Goal: Navigation & Orientation: Understand site structure

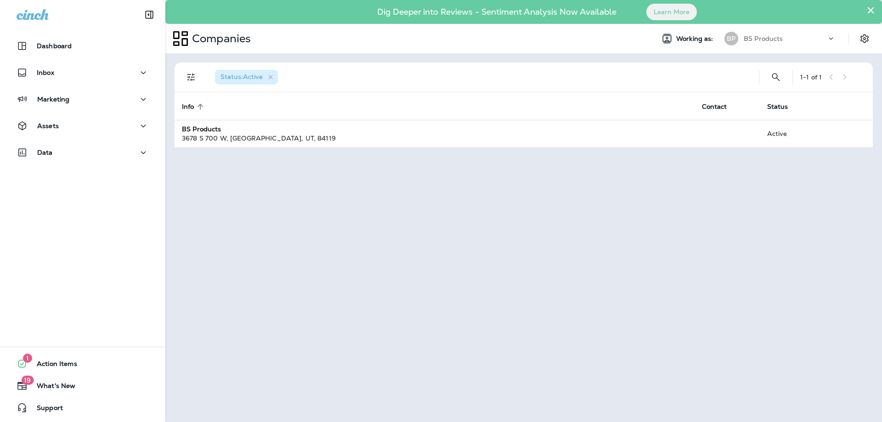
click at [763, 40] on p "BS Products" at bounding box center [762, 38] width 39 height 7
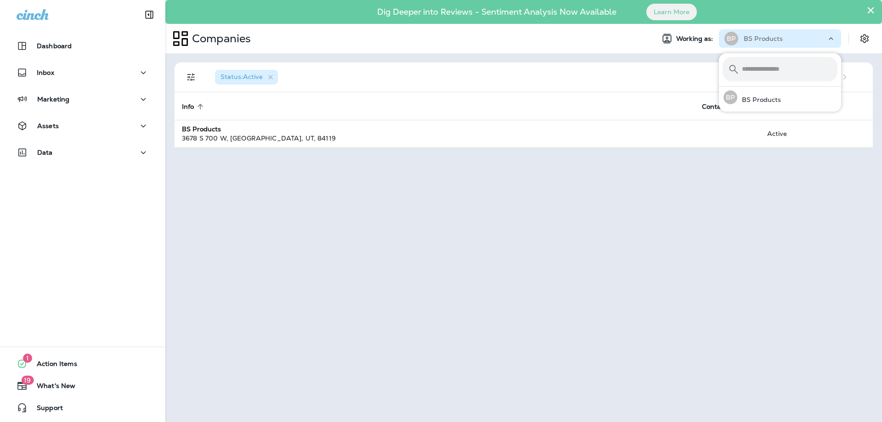
click at [249, 337] on div "Status : Active 1 - 1 of 1 Info sorted ascending Contact Status BS Products [ST…" at bounding box center [523, 237] width 716 height 369
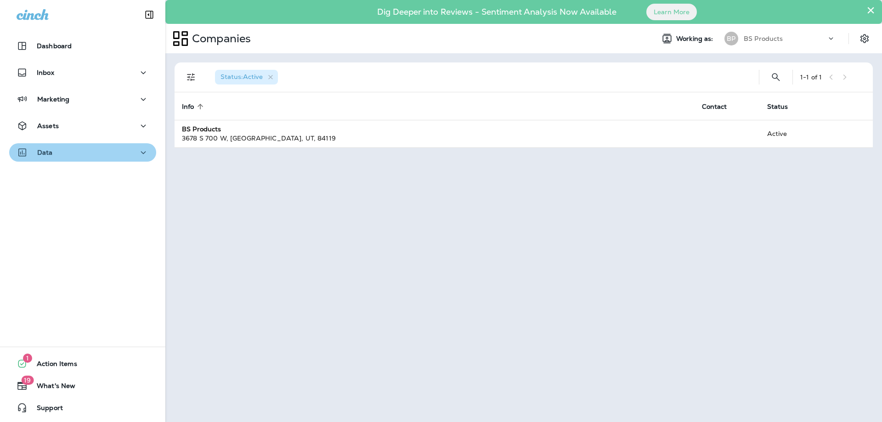
click at [87, 152] on div "Data" at bounding box center [83, 152] width 132 height 11
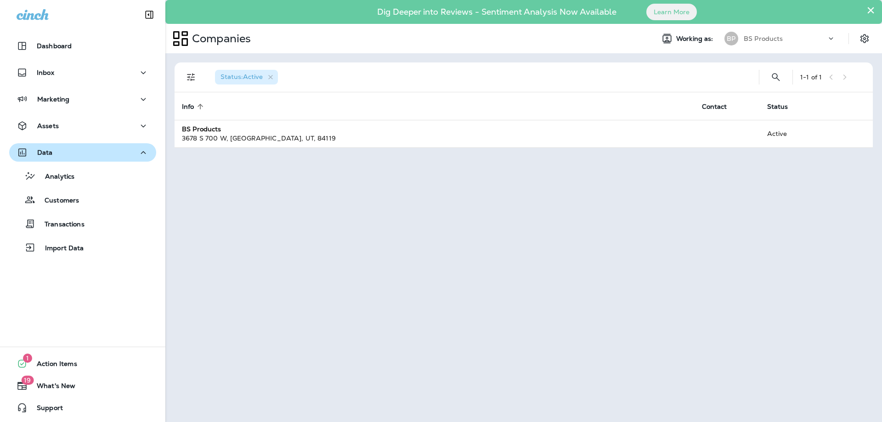
click at [86, 158] on div "Data" at bounding box center [83, 152] width 132 height 11
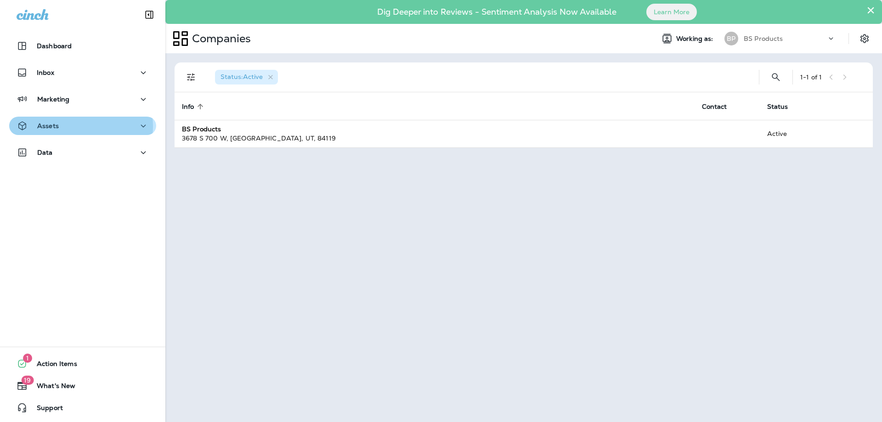
click at [80, 126] on div "Assets" at bounding box center [83, 125] width 132 height 11
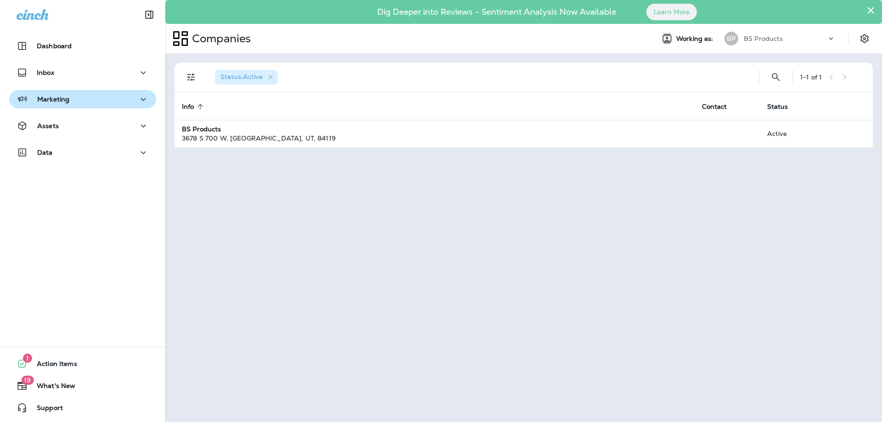
click at [76, 100] on div "Marketing" at bounding box center [83, 99] width 132 height 11
click at [75, 97] on div "Marketing" at bounding box center [83, 99] width 132 height 11
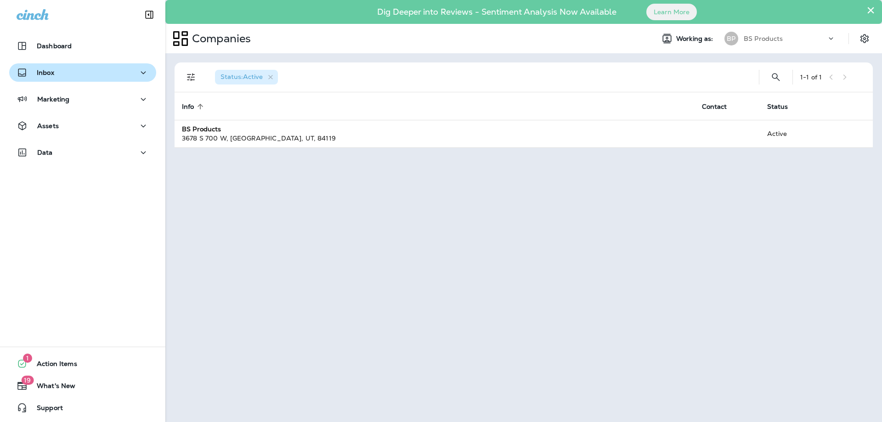
click at [71, 74] on div "Inbox" at bounding box center [83, 72] width 132 height 11
click at [67, 36] on div "Dashboard Inbox Marketing Assets Data" at bounding box center [82, 101] width 165 height 147
click at [66, 47] on p "Dashboard" at bounding box center [54, 45] width 35 height 7
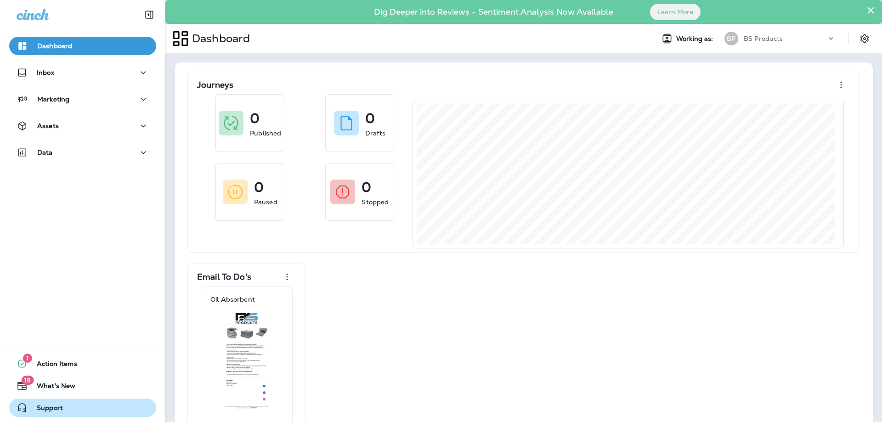
click at [52, 405] on span "Support" at bounding box center [45, 409] width 35 height 11
click at [859, 42] on icon "Settings" at bounding box center [864, 38] width 11 height 11
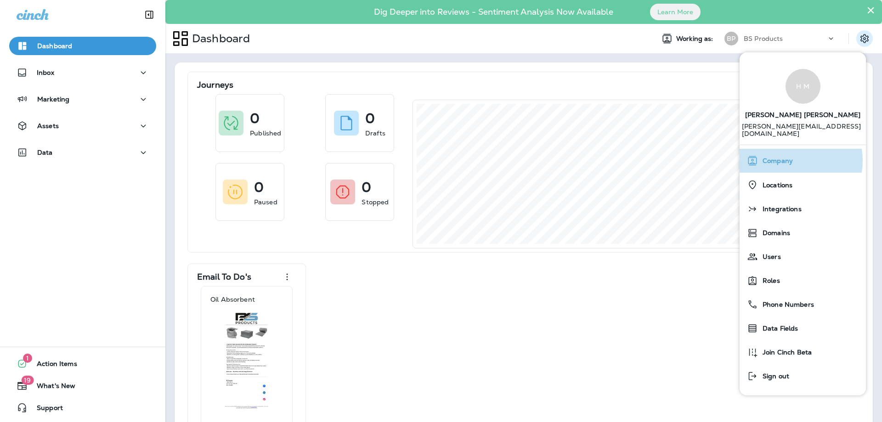
click at [785, 157] on span "Company" at bounding box center [775, 161] width 35 height 8
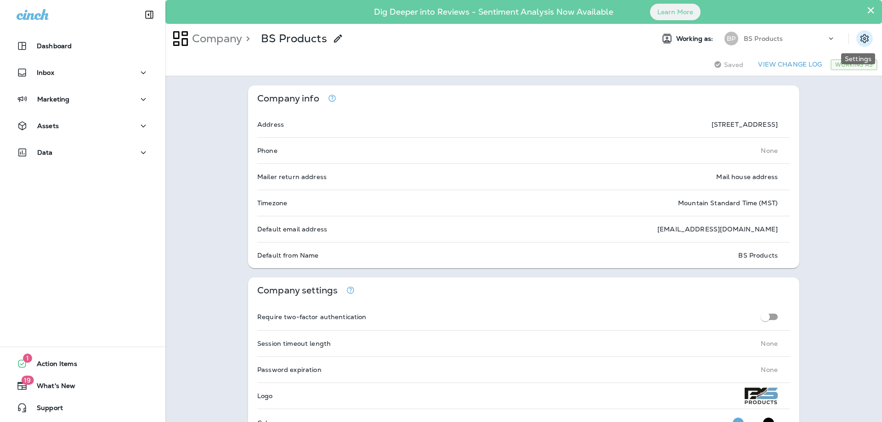
click at [860, 35] on icon "Settings" at bounding box center [864, 38] width 8 height 9
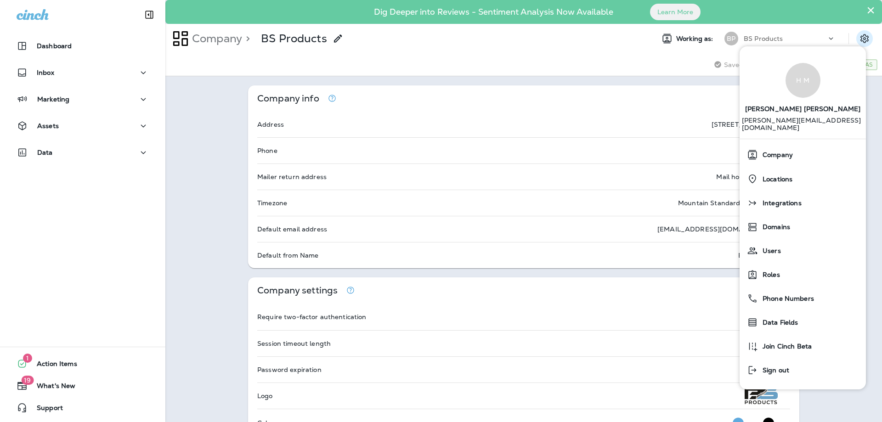
scroll to position [46, 0]
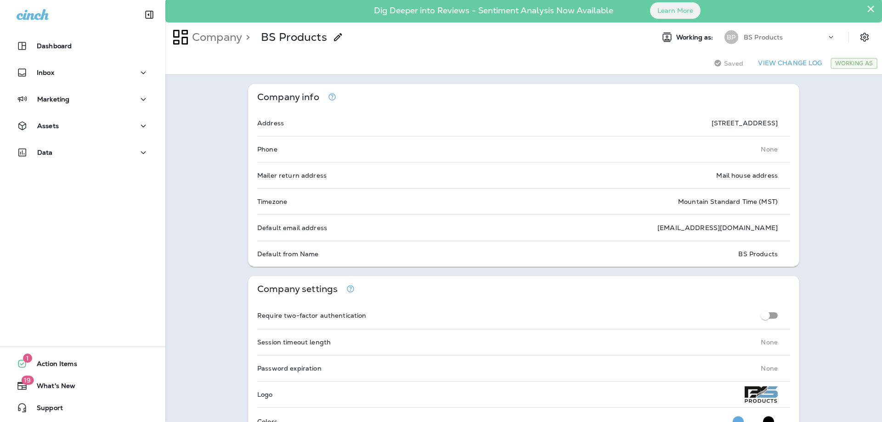
scroll to position [0, 0]
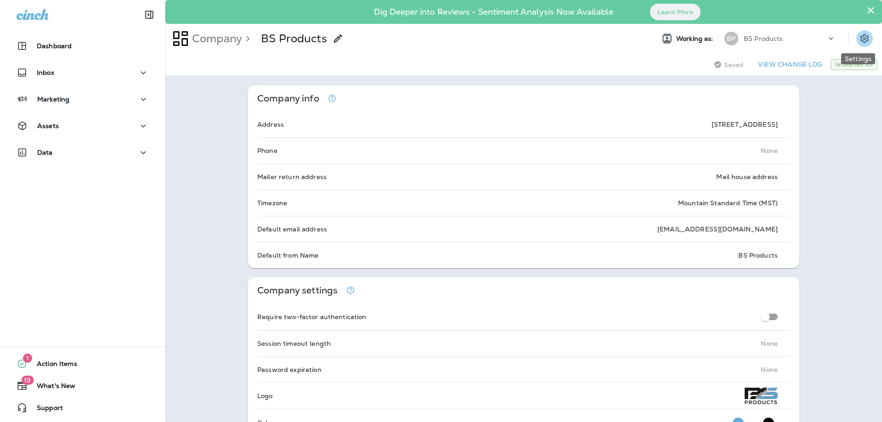
click at [860, 41] on icon "Settings" at bounding box center [864, 38] width 8 height 9
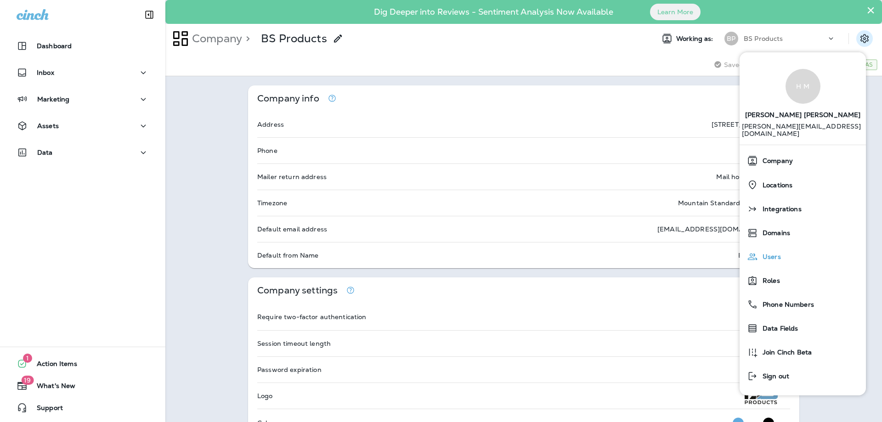
click at [771, 253] on span "Users" at bounding box center [769, 257] width 23 height 8
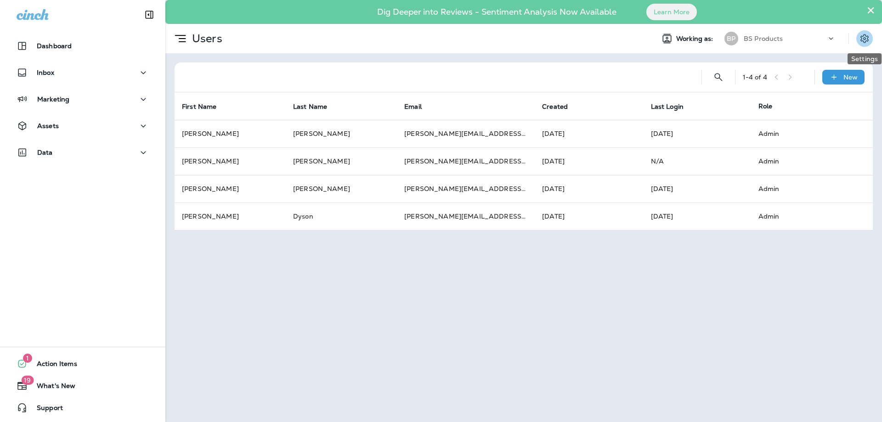
click at [859, 37] on icon "Settings" at bounding box center [864, 38] width 11 height 11
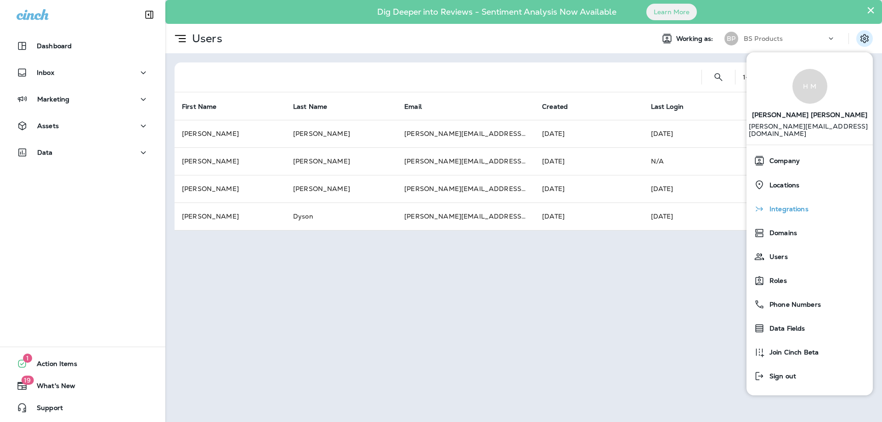
click at [780, 205] on span "Integrations" at bounding box center [787, 209] width 44 height 8
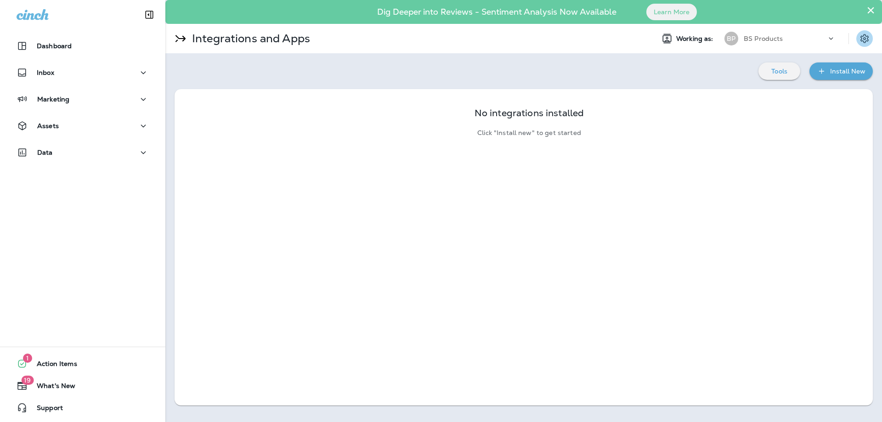
click at [859, 37] on icon "Settings" at bounding box center [864, 38] width 11 height 11
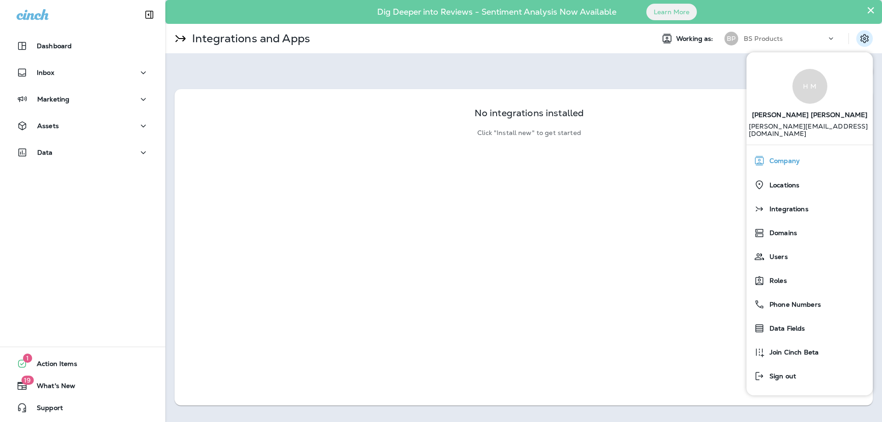
click at [788, 157] on span "Company" at bounding box center [782, 161] width 35 height 8
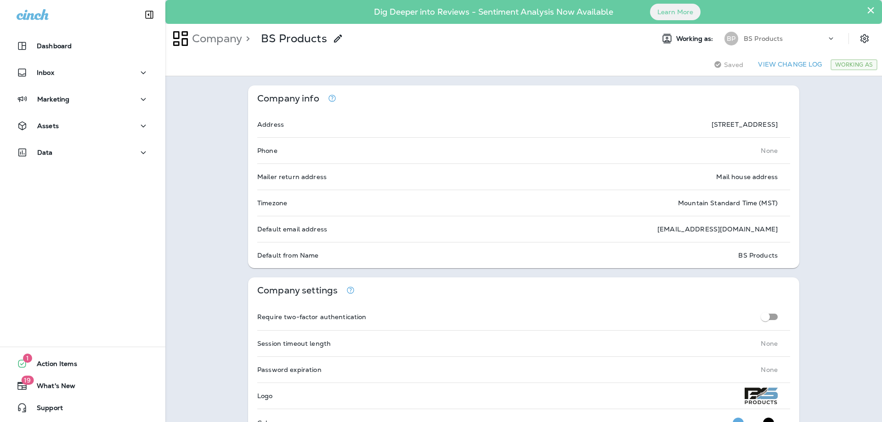
click at [840, 45] on div "Working as: BP BS Products" at bounding box center [764, 38] width 235 height 18
click at [859, 42] on icon "Settings" at bounding box center [864, 38] width 11 height 11
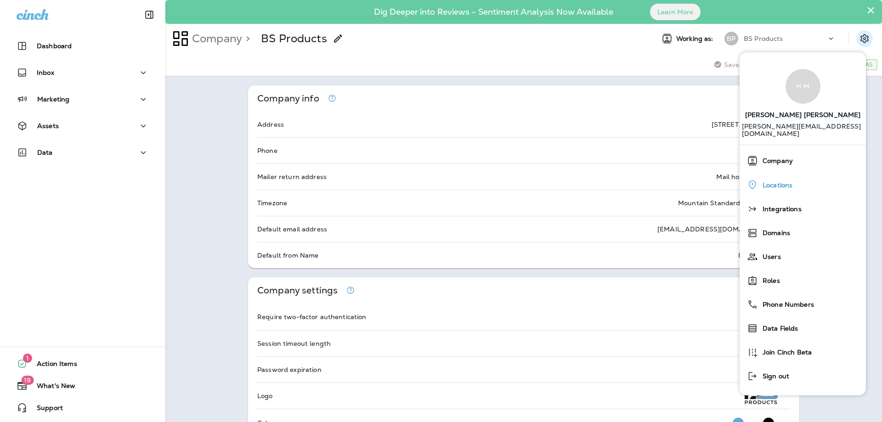
click at [783, 181] on span "Locations" at bounding box center [775, 185] width 34 height 8
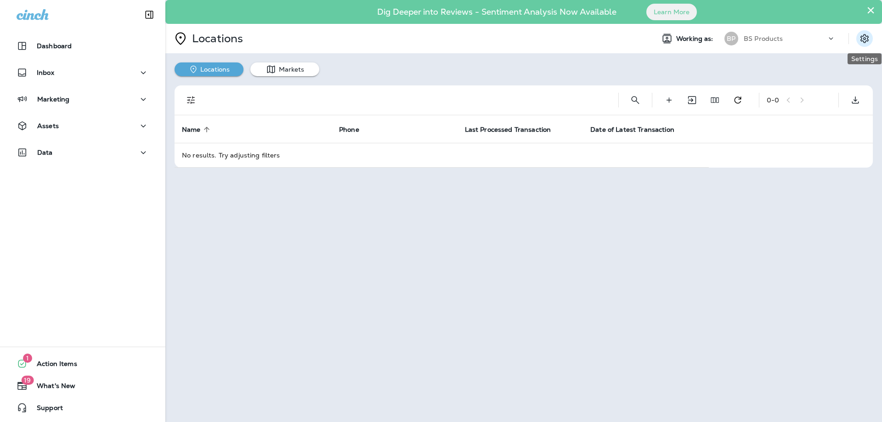
click at [867, 35] on icon "Settings" at bounding box center [864, 38] width 11 height 11
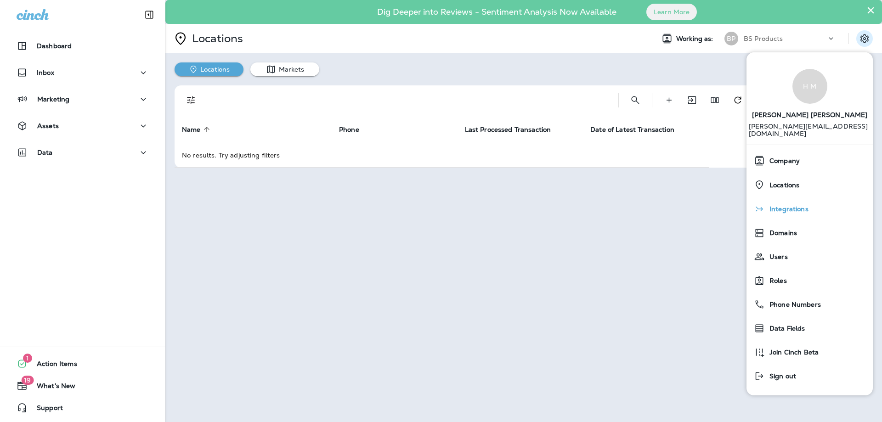
click at [783, 206] on div "Integrations" at bounding box center [809, 209] width 119 height 18
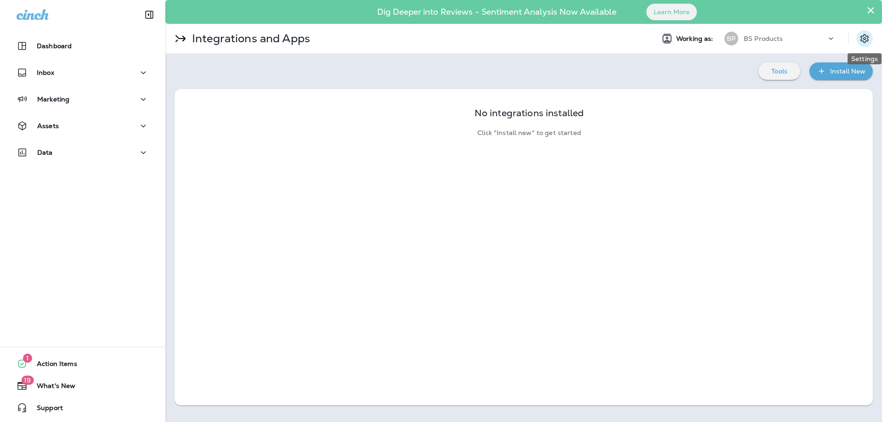
click at [862, 31] on button "Settings" at bounding box center [864, 38] width 17 height 17
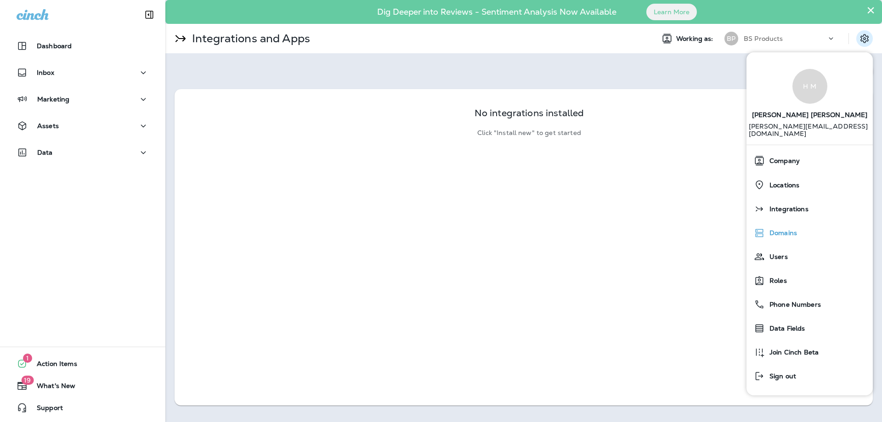
click at [791, 231] on div "Domains" at bounding box center [809, 233] width 119 height 18
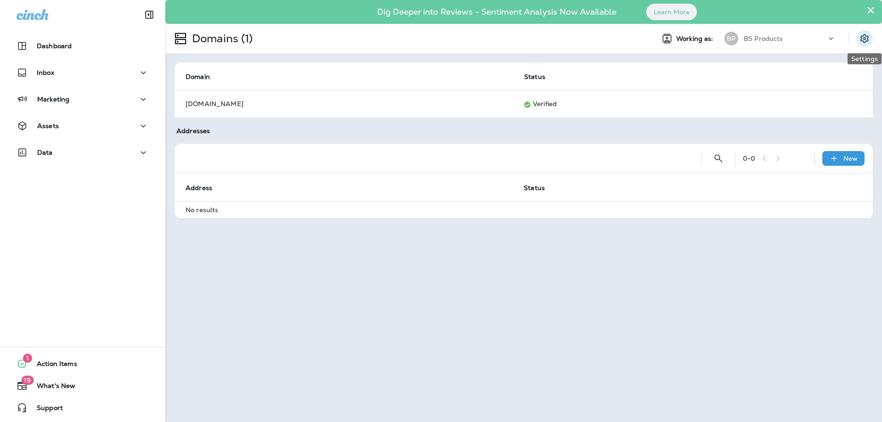
click at [866, 40] on icon "Settings" at bounding box center [864, 38] width 8 height 9
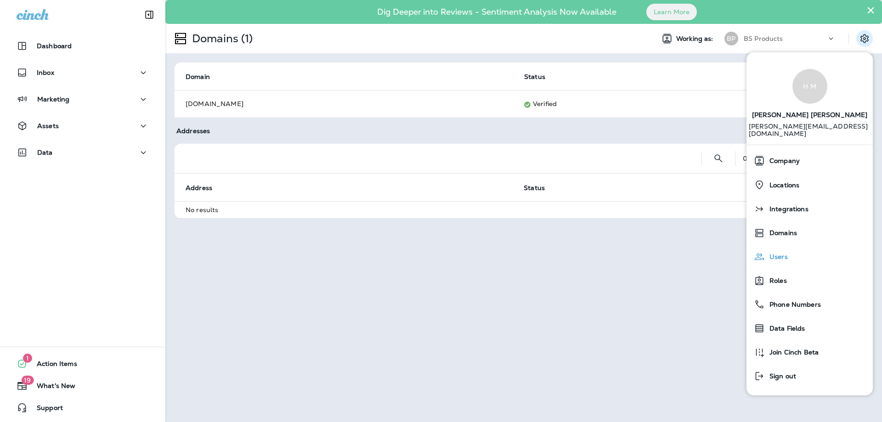
click at [758, 259] on button "Users" at bounding box center [809, 257] width 126 height 24
click at [772, 253] on span "Users" at bounding box center [776, 257] width 23 height 8
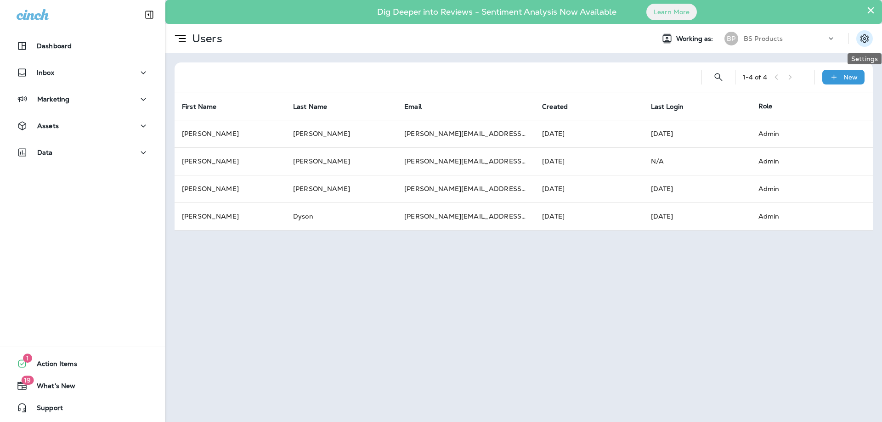
click at [862, 40] on icon "Settings" at bounding box center [864, 38] width 11 height 11
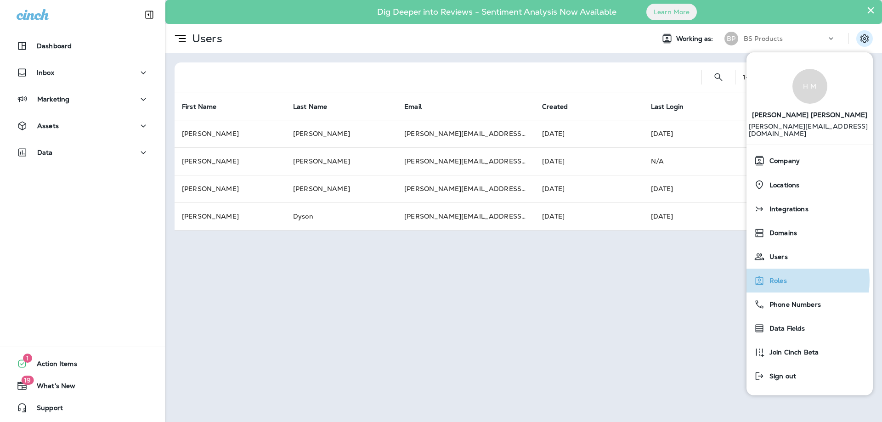
click at [781, 277] on span "Roles" at bounding box center [776, 281] width 22 height 8
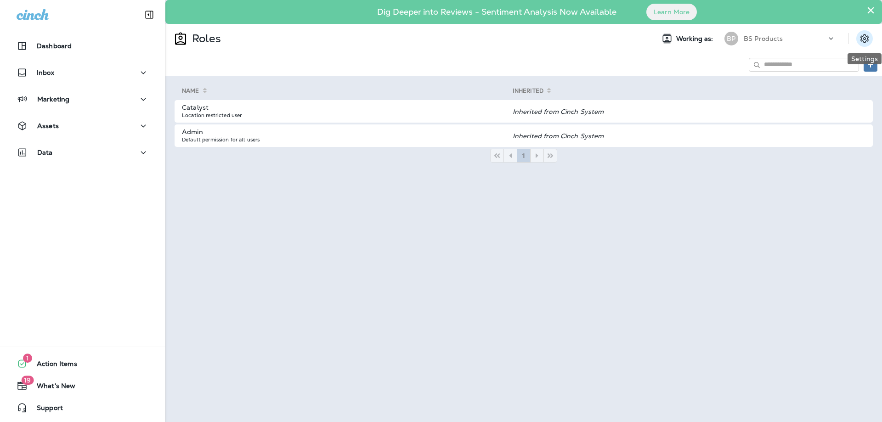
click at [870, 40] on button "Settings" at bounding box center [864, 38] width 17 height 17
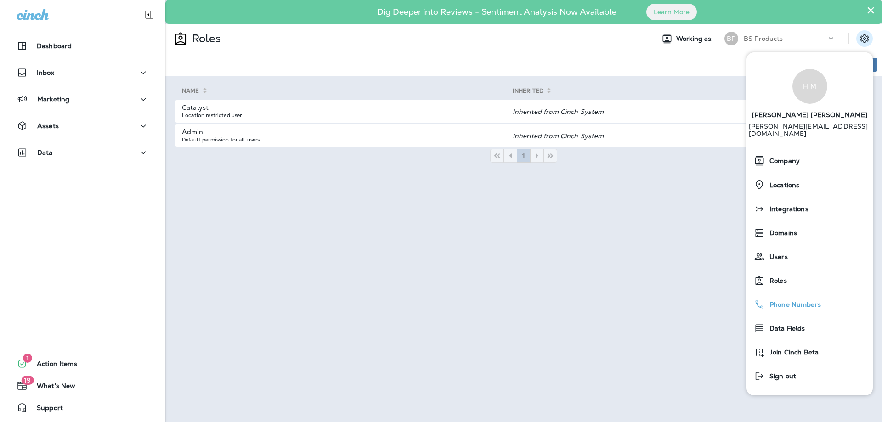
click at [779, 301] on span "Phone Numbers" at bounding box center [793, 305] width 56 height 8
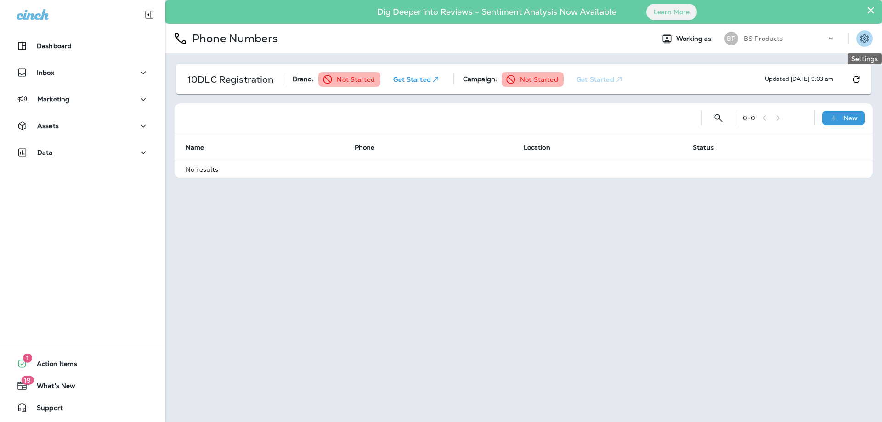
click at [860, 42] on icon "Settings" at bounding box center [864, 38] width 11 height 11
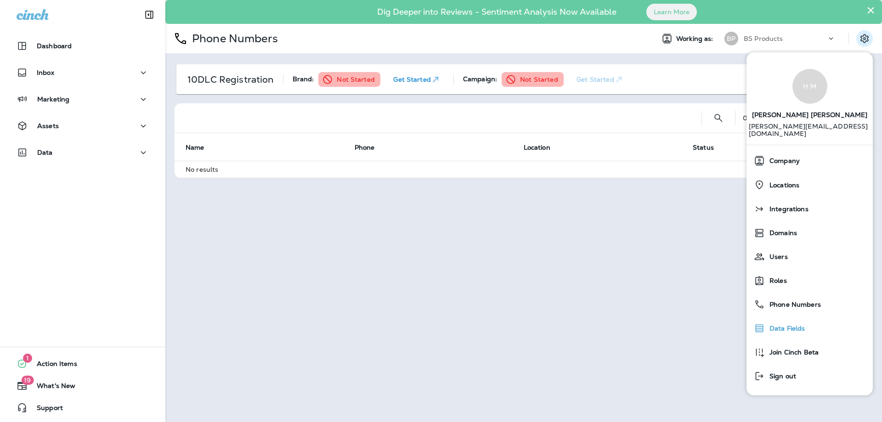
click at [782, 325] on span "Data Fields" at bounding box center [785, 329] width 40 height 8
